Goal: Transaction & Acquisition: Purchase product/service

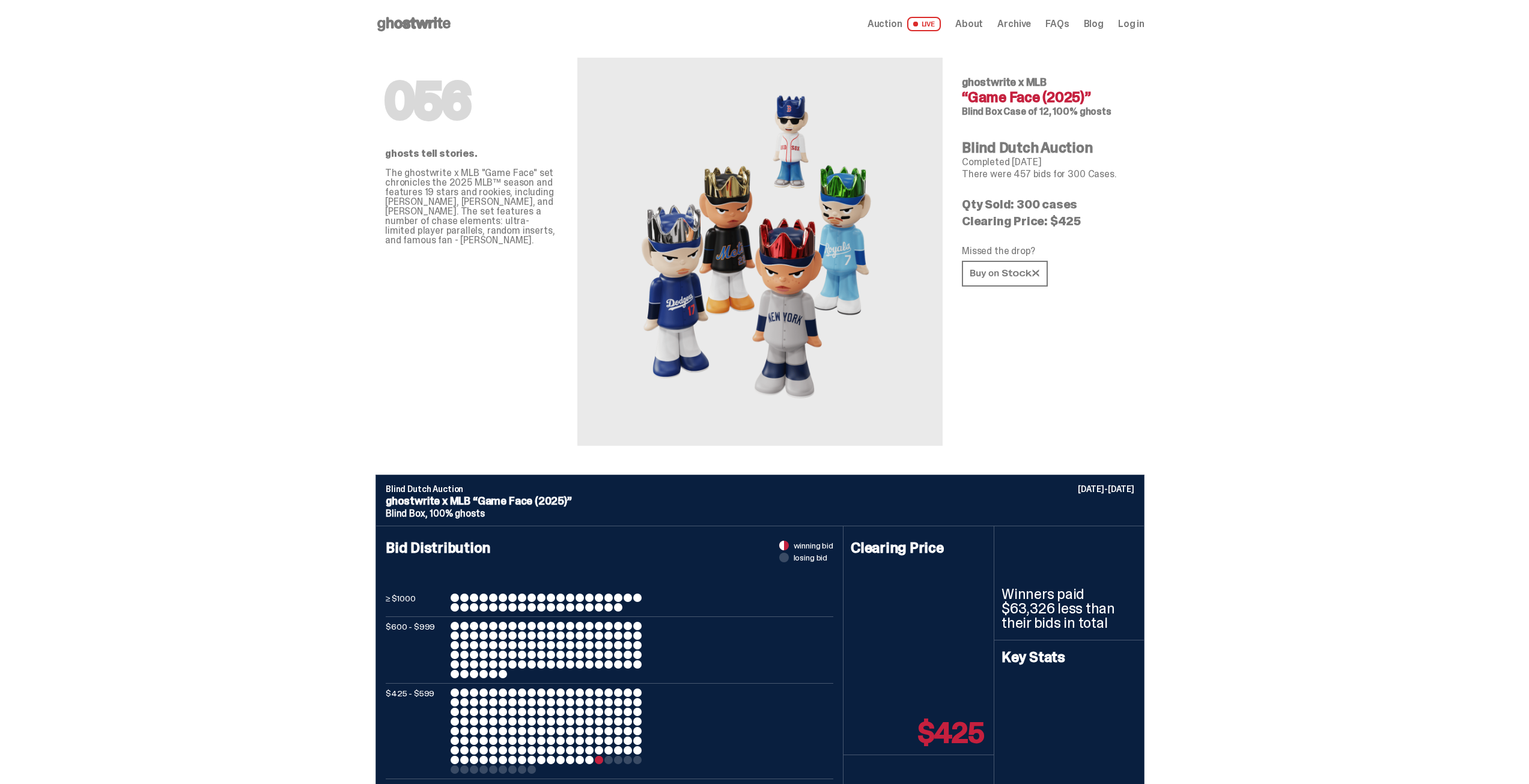
click at [903, 30] on link "Auction LIVE" at bounding box center [904, 24] width 74 height 14
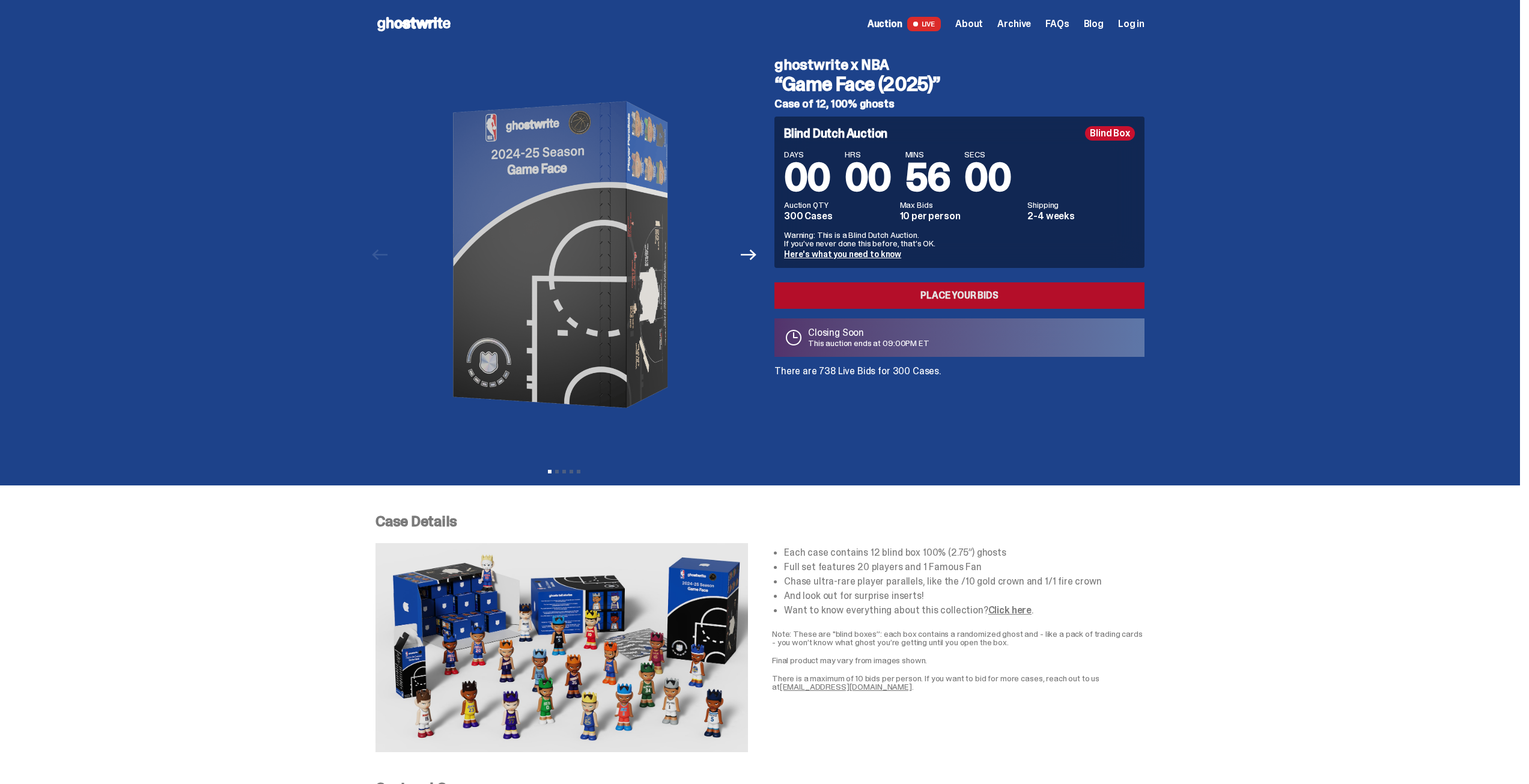
click at [866, 302] on link "Place your Bids" at bounding box center [960, 295] width 370 height 26
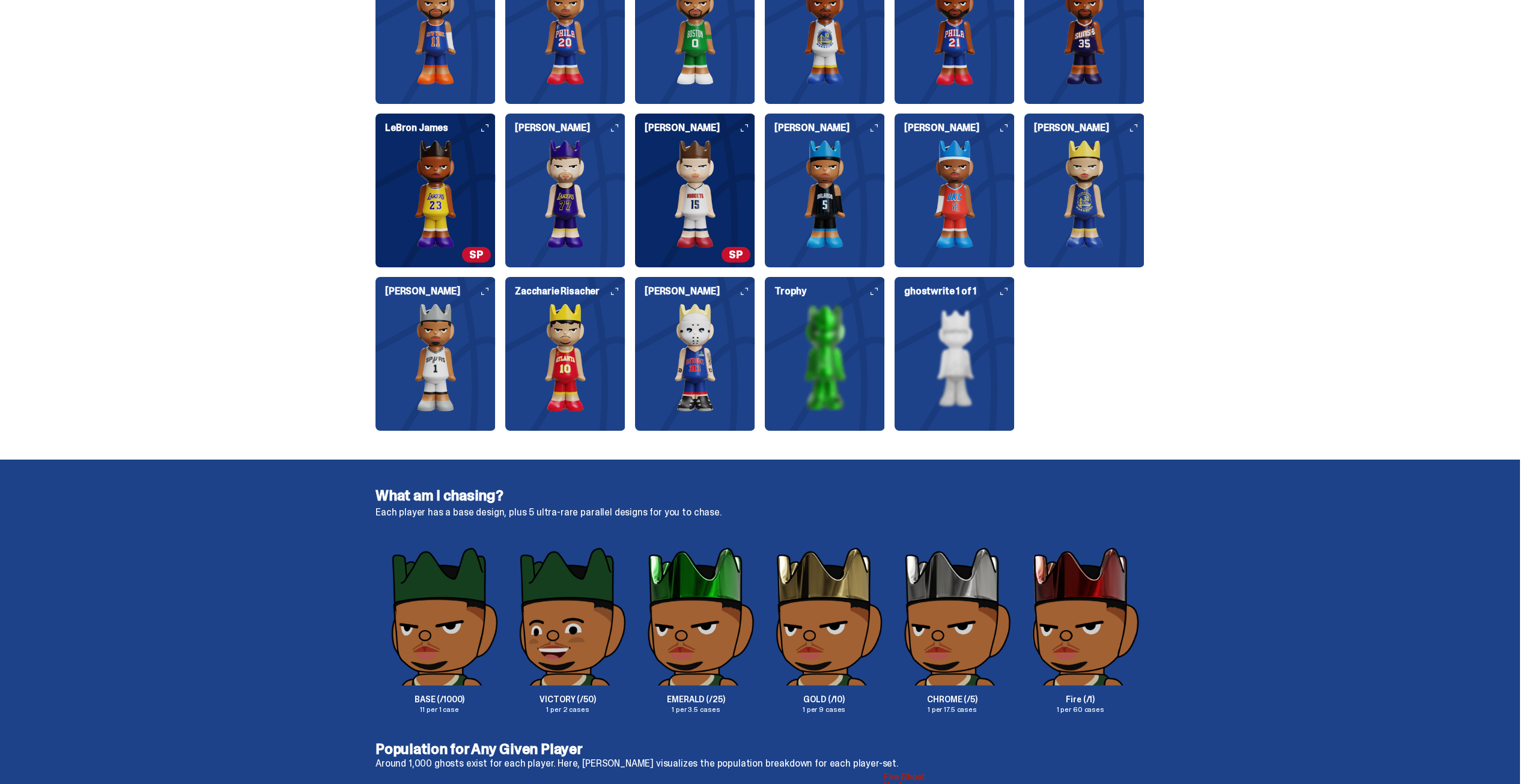
scroll to position [1562, 0]
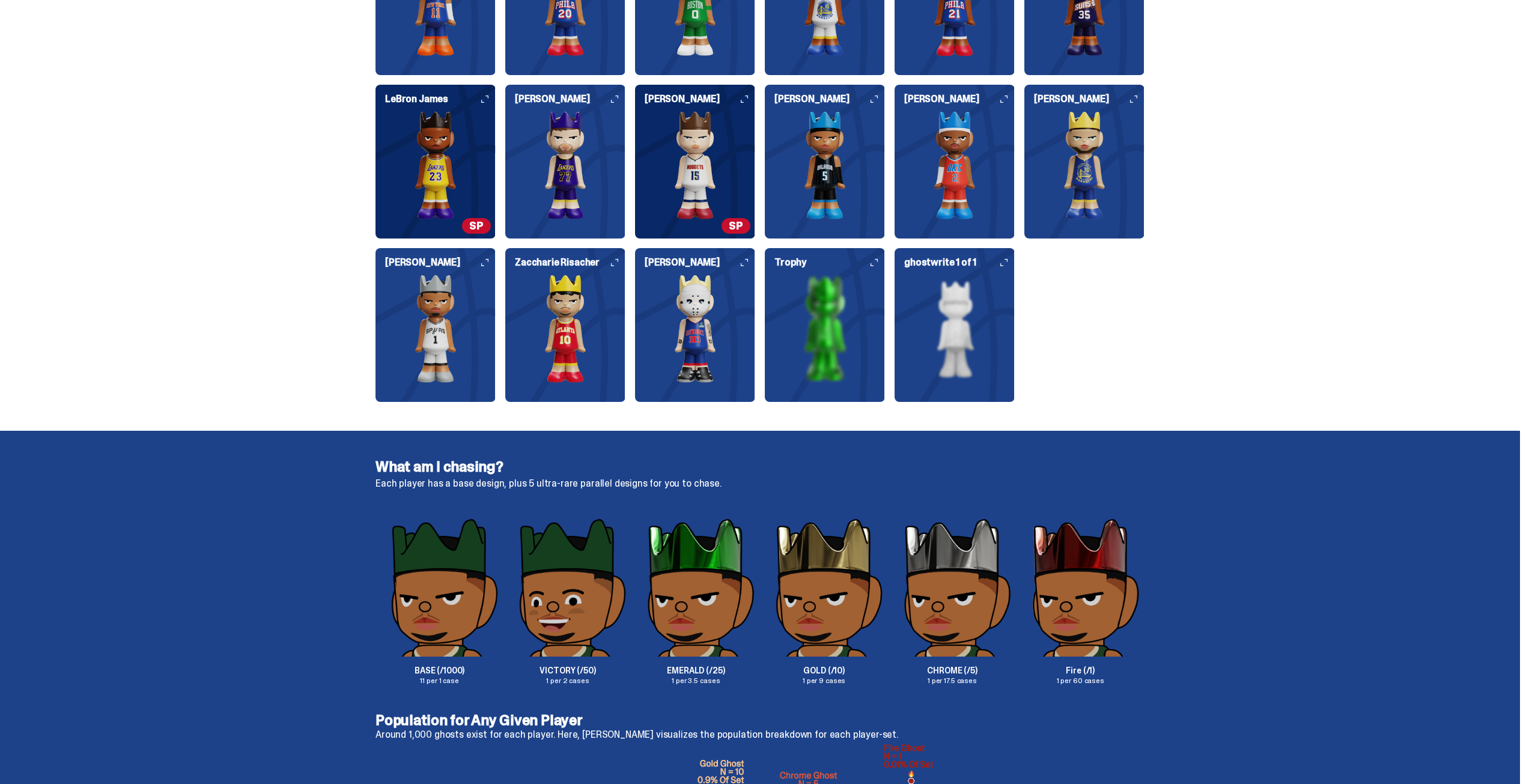
click at [461, 334] on img at bounding box center [436, 328] width 120 height 108
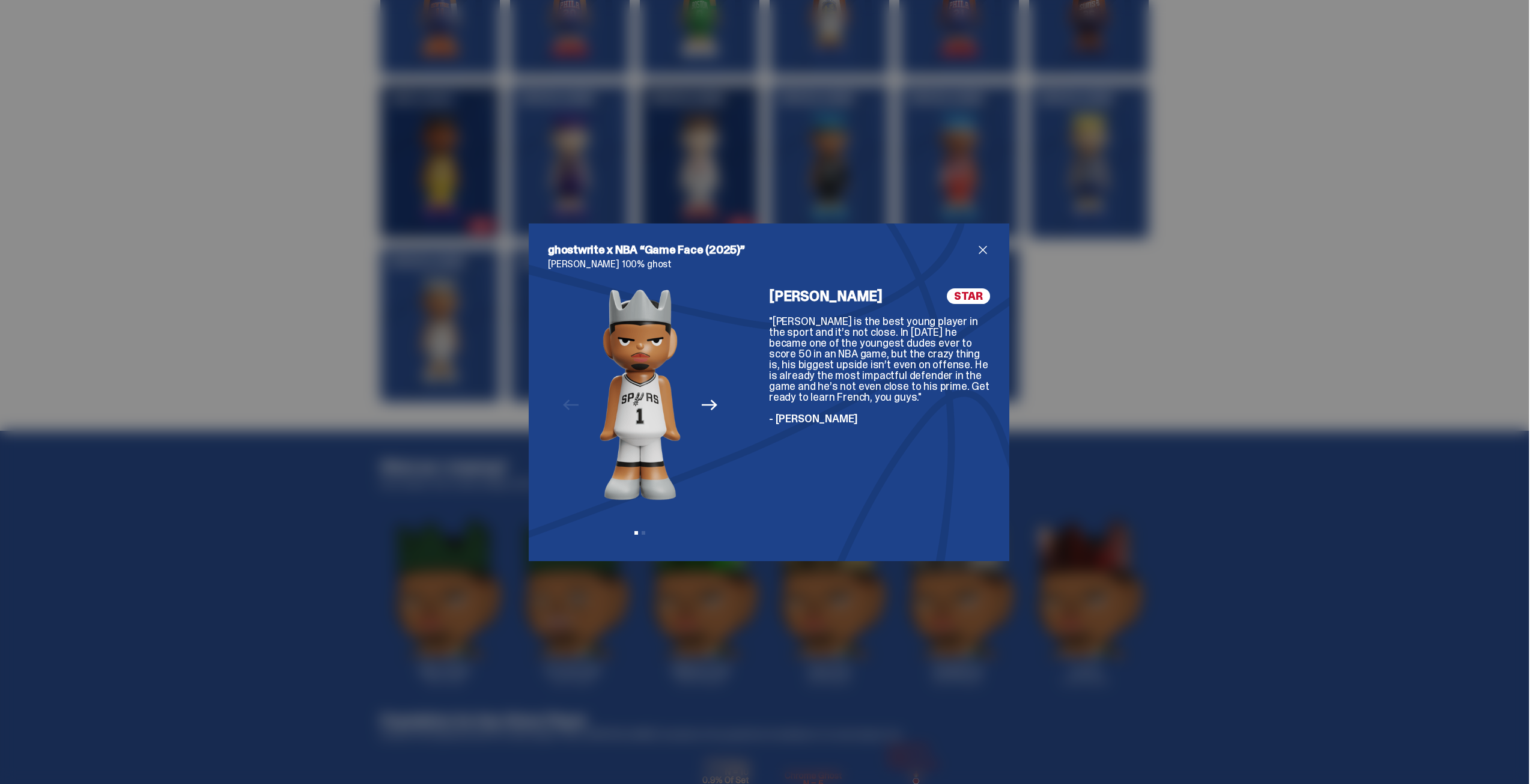
click at [461, 334] on div "ghostwrite x NBA “Game Face (2025)” [PERSON_NAME] 100% ghost Previous Next View…" at bounding box center [769, 392] width 1538 height 784
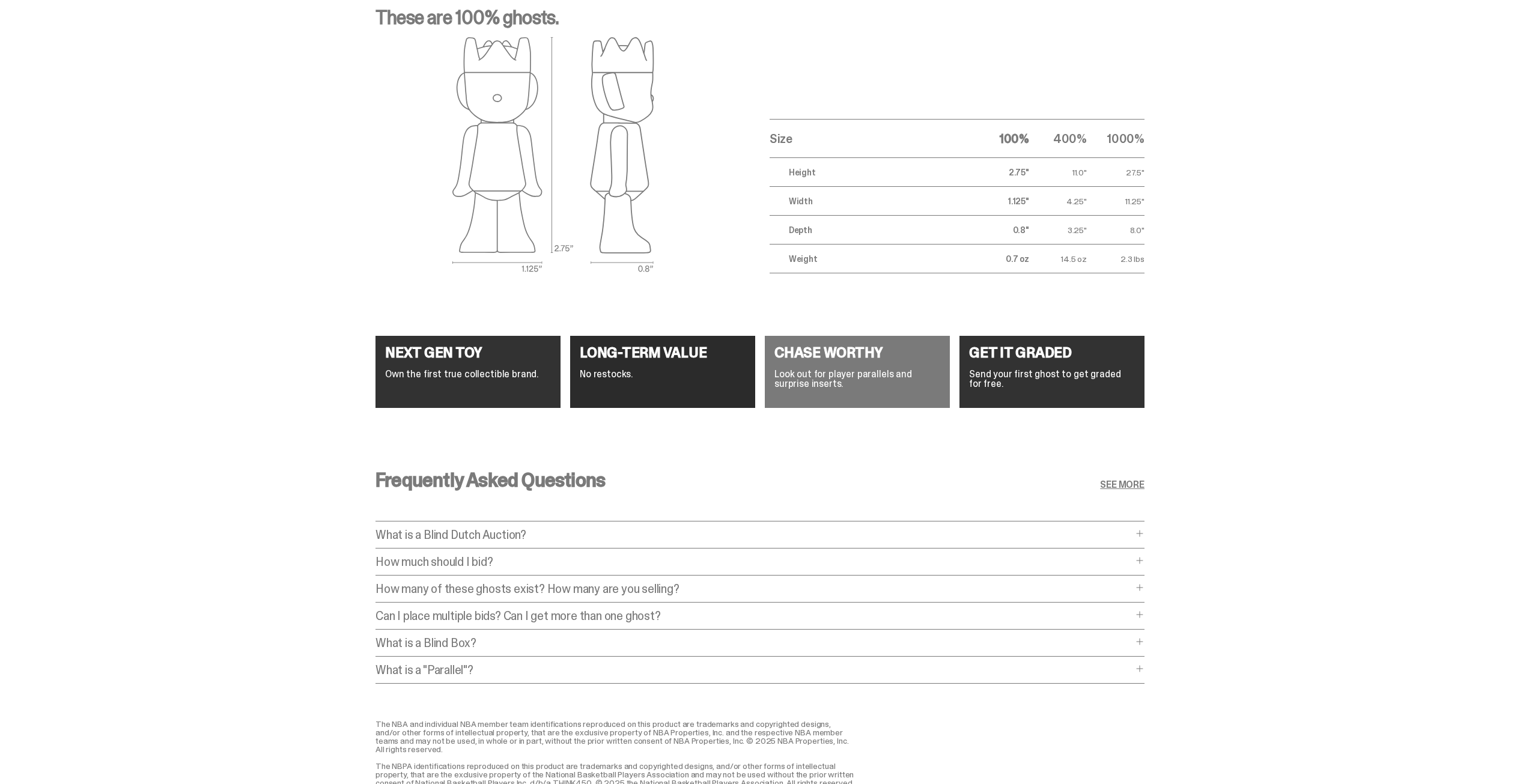
scroll to position [4325, 0]
